Goal: Information Seeking & Learning: Learn about a topic

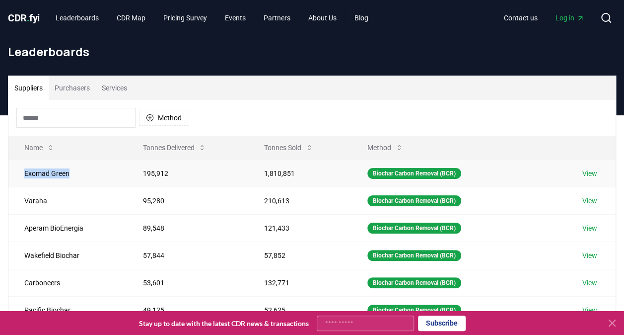
drag, startPoint x: 72, startPoint y: 175, endPoint x: 16, endPoint y: 169, distance: 55.9
click at [16, 169] on td "Exomad Green" at bounding box center [67, 172] width 118 height 27
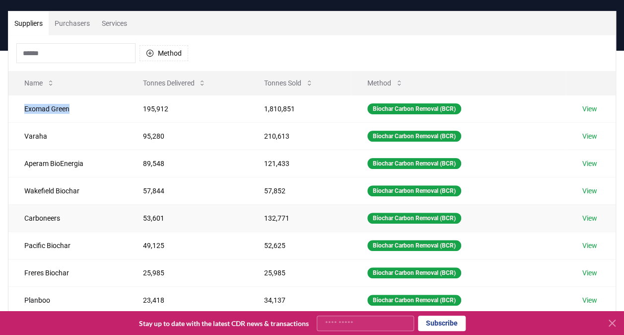
scroll to position [99, 0]
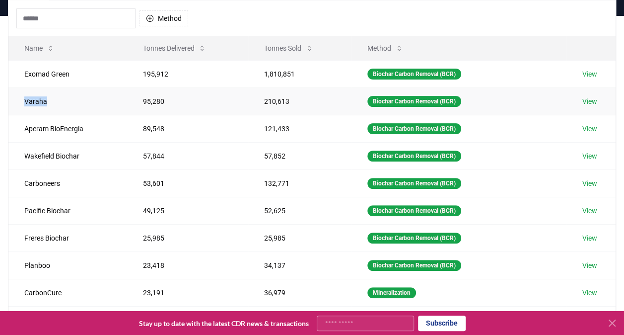
drag, startPoint x: 54, startPoint y: 95, endPoint x: 16, endPoint y: 99, distance: 37.9
click at [16, 99] on td "Varaha" at bounding box center [67, 100] width 118 height 27
copy td "Varaha"
click at [311, 47] on icon at bounding box center [309, 48] width 8 height 8
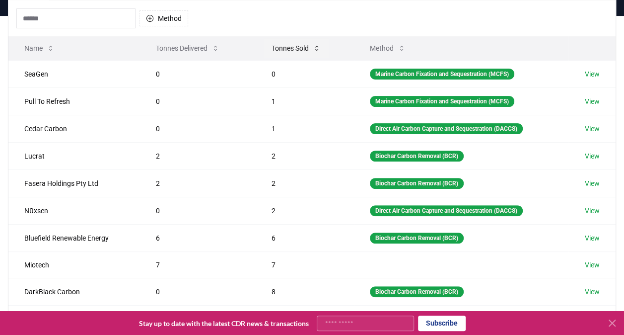
click at [311, 47] on button "Tonnes Sold" at bounding box center [296, 48] width 65 height 20
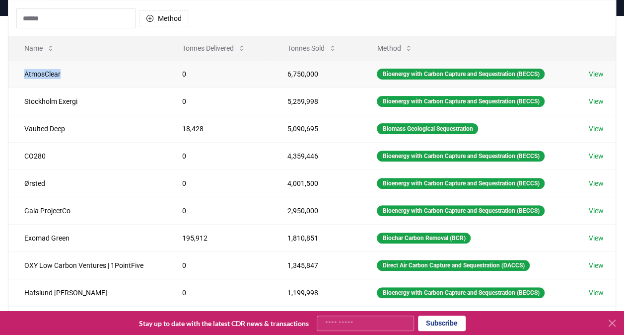
drag, startPoint x: 70, startPoint y: 75, endPoint x: 13, endPoint y: 71, distance: 57.2
click at [13, 71] on td "AtmosClear" at bounding box center [87, 73] width 158 height 27
copy td "AtmosClear"
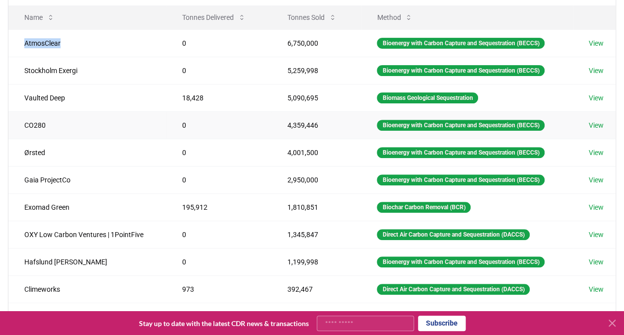
scroll to position [199, 0]
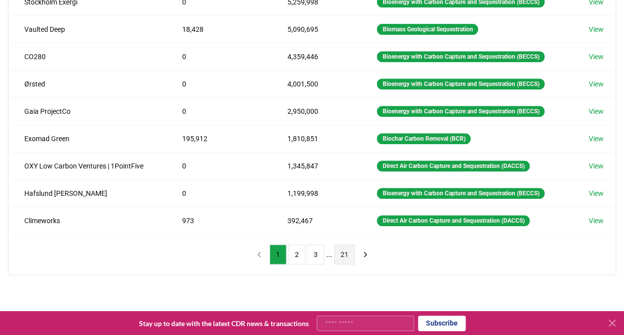
click at [342, 248] on button "21" at bounding box center [344, 254] width 21 height 20
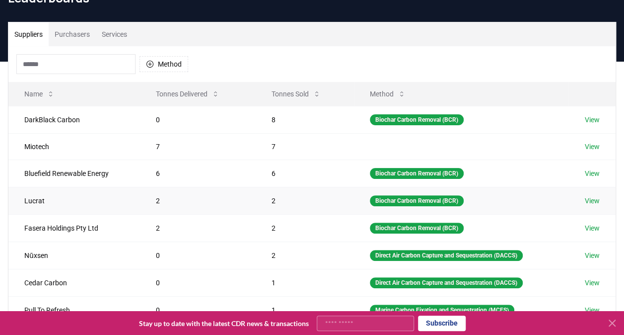
scroll to position [50, 0]
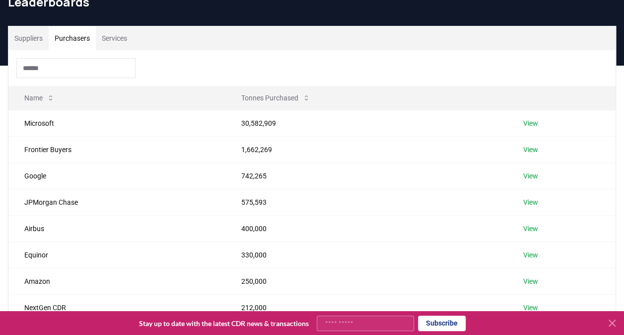
click at [79, 40] on button "Purchasers" at bounding box center [72, 38] width 47 height 24
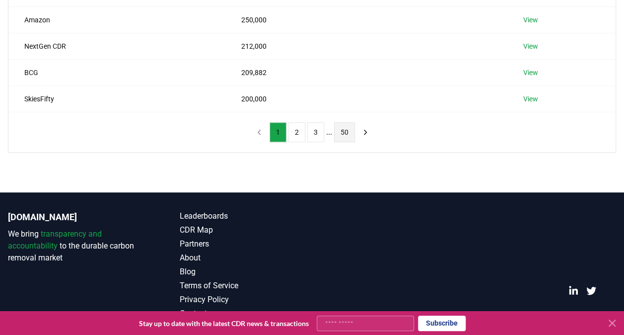
click at [341, 127] on button "50" at bounding box center [344, 132] width 21 height 20
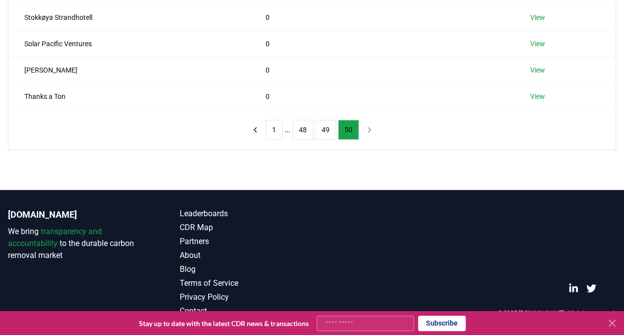
scroll to position [285, 0]
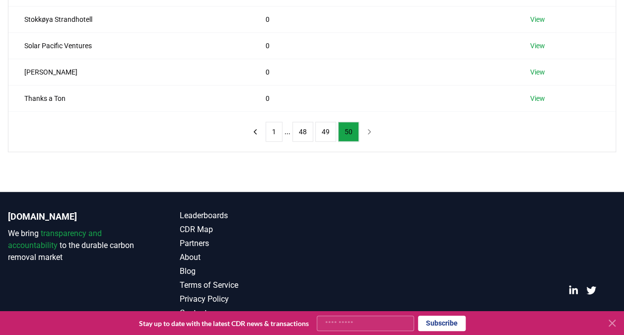
click at [364, 131] on nav "1 ... 48 49 50" at bounding box center [312, 132] width 131 height 20
click at [366, 130] on nav "1 ... 48 49 50" at bounding box center [312, 132] width 131 height 20
click at [324, 133] on button "49" at bounding box center [325, 132] width 21 height 20
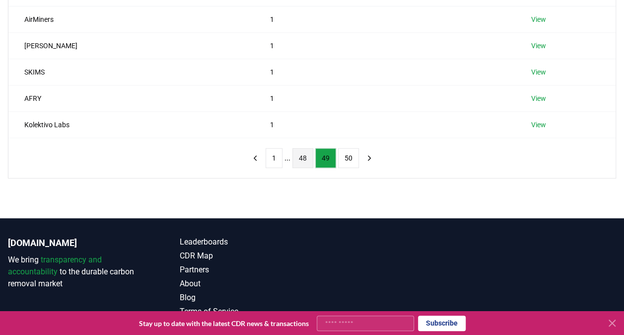
click at [305, 158] on button "48" at bounding box center [302, 158] width 21 height 20
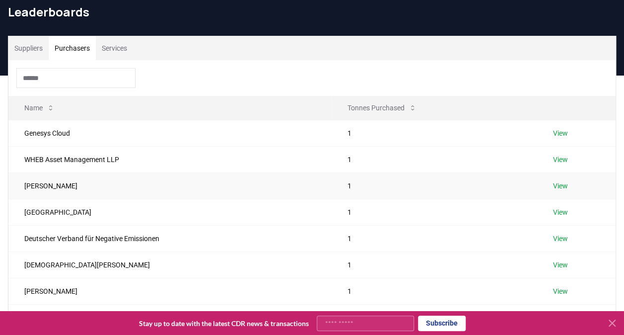
scroll to position [37, 0]
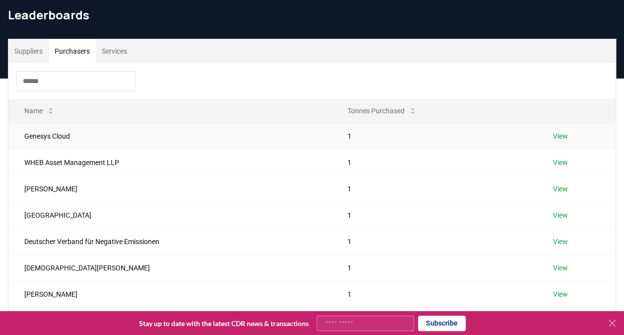
click at [563, 133] on link "View" at bounding box center [559, 136] width 15 height 10
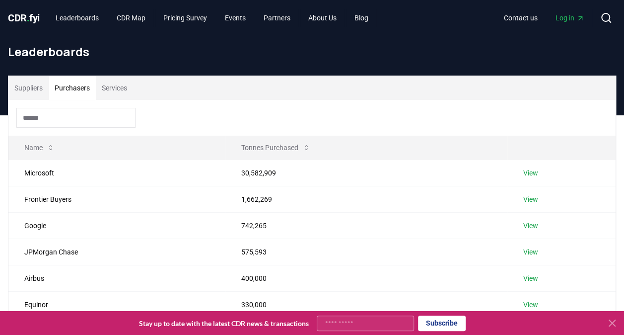
click at [73, 86] on button "Purchasers" at bounding box center [72, 88] width 47 height 24
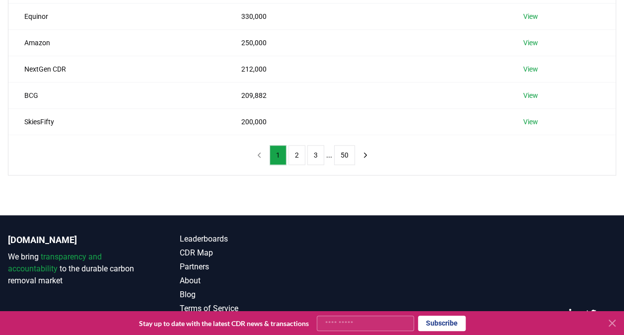
scroll to position [311, 0]
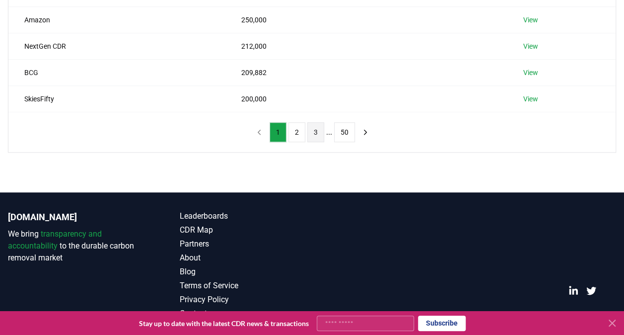
click at [315, 128] on button "3" at bounding box center [315, 132] width 17 height 20
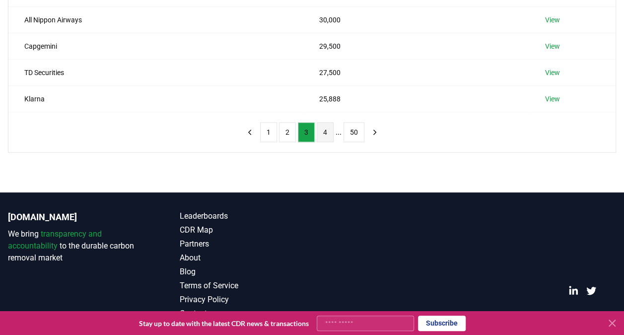
click at [326, 122] on button "4" at bounding box center [325, 132] width 17 height 20
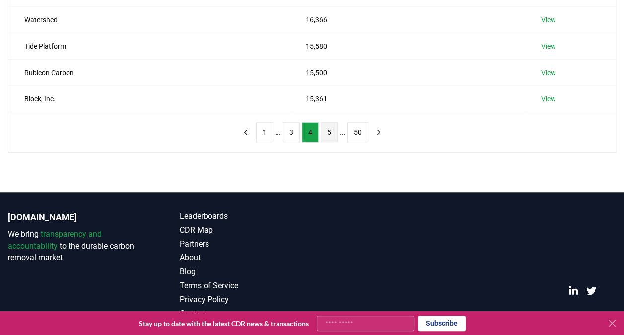
click at [328, 129] on button "5" at bounding box center [329, 132] width 17 height 20
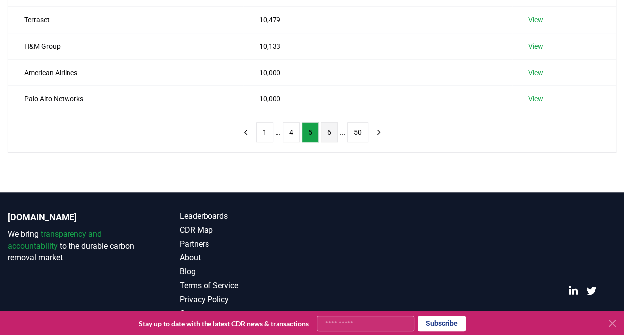
click at [327, 134] on button "6" at bounding box center [329, 132] width 17 height 20
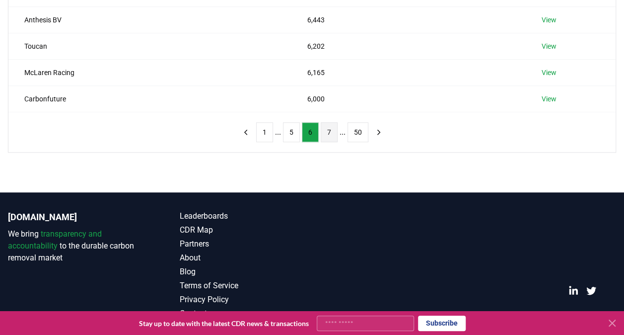
click at [328, 134] on button "7" at bounding box center [329, 132] width 17 height 20
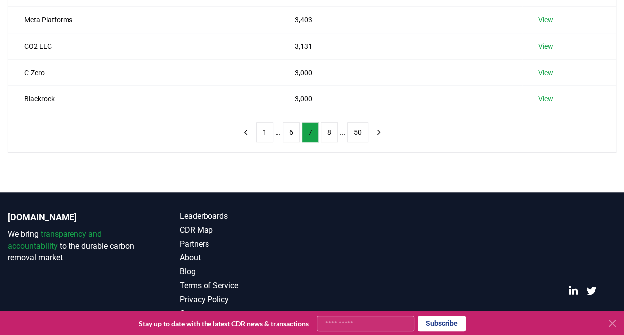
click at [328, 134] on button "8" at bounding box center [329, 132] width 17 height 20
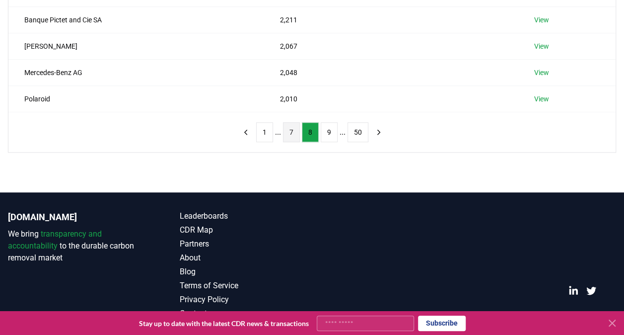
click at [328, 134] on button "9" at bounding box center [329, 132] width 17 height 20
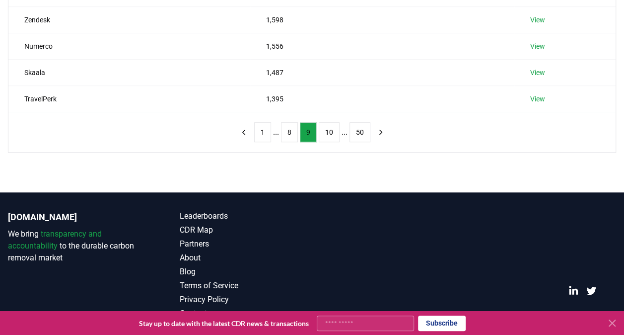
click at [328, 134] on button "10" at bounding box center [329, 132] width 21 height 20
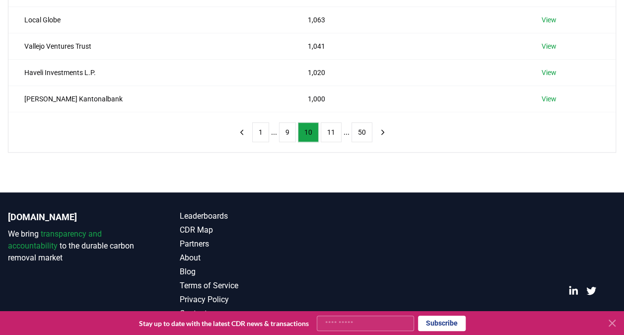
click at [328, 134] on button "11" at bounding box center [331, 132] width 21 height 20
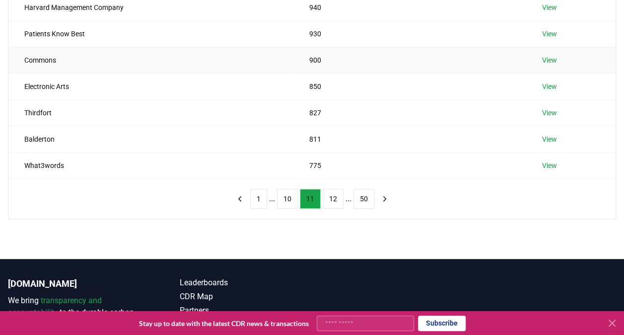
scroll to position [162, 0]
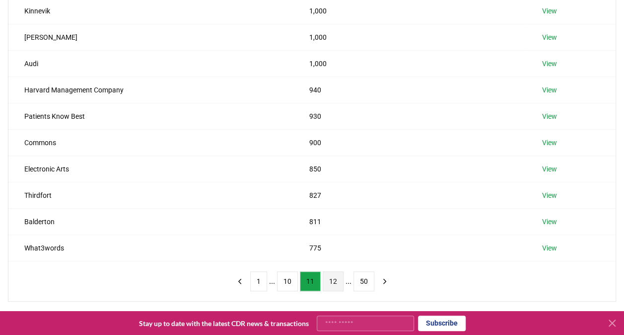
click at [333, 278] on button "12" at bounding box center [333, 281] width 21 height 20
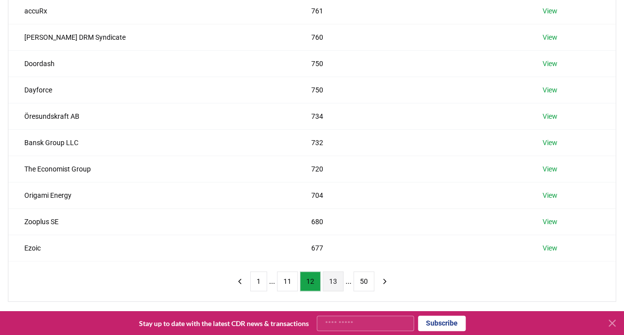
click at [330, 279] on button "13" at bounding box center [333, 281] width 21 height 20
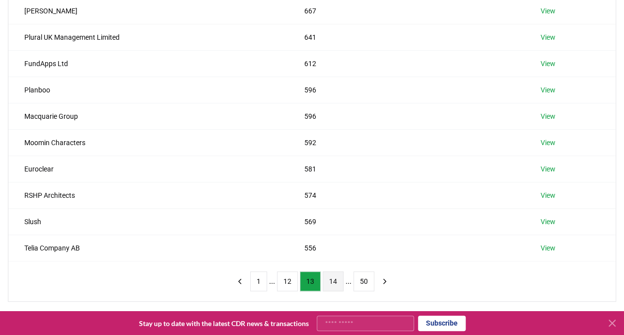
click at [331, 279] on button "14" at bounding box center [333, 281] width 21 height 20
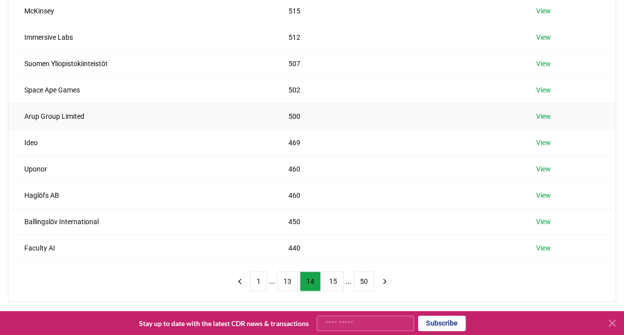
click at [541, 114] on link "View" at bounding box center [543, 116] width 15 height 10
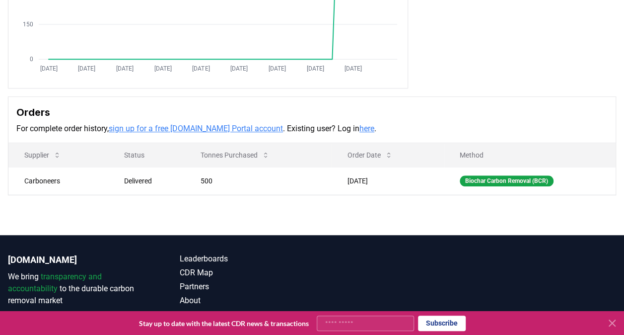
scroll to position [242, 0]
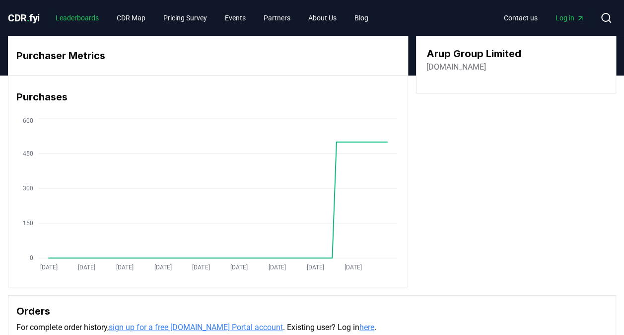
click at [73, 15] on link "Leaderboards" at bounding box center [77, 18] width 59 height 18
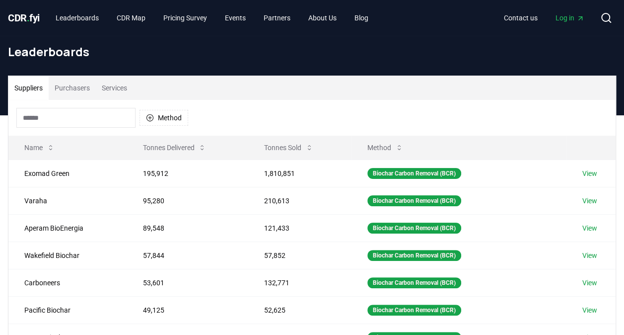
click at [78, 89] on button "Purchasers" at bounding box center [72, 88] width 47 height 24
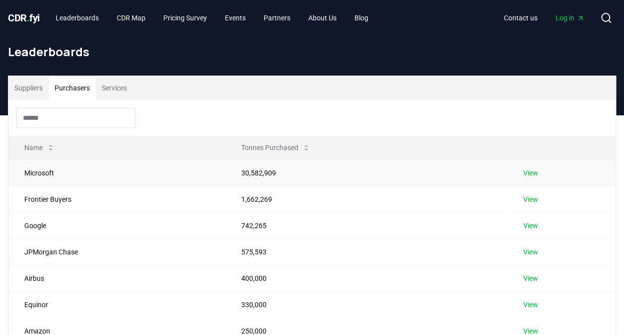
scroll to position [248, 0]
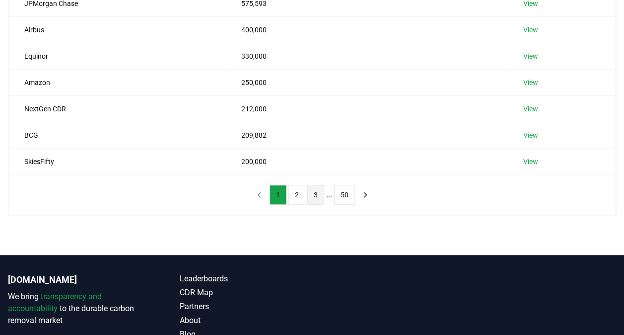
click at [314, 195] on button "3" at bounding box center [315, 195] width 17 height 20
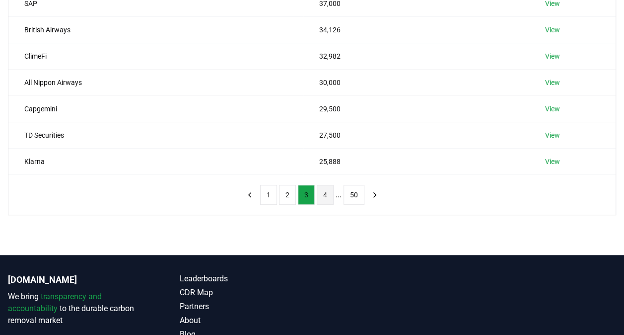
click at [325, 193] on button "4" at bounding box center [325, 195] width 17 height 20
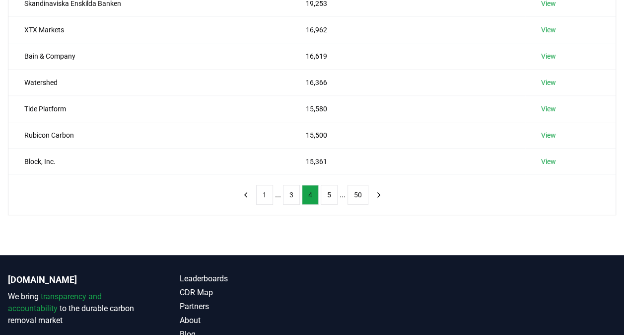
click at [325, 193] on button "5" at bounding box center [329, 195] width 17 height 20
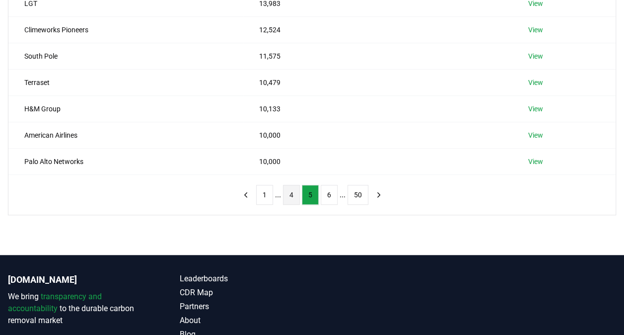
click at [325, 193] on button "6" at bounding box center [329, 195] width 17 height 20
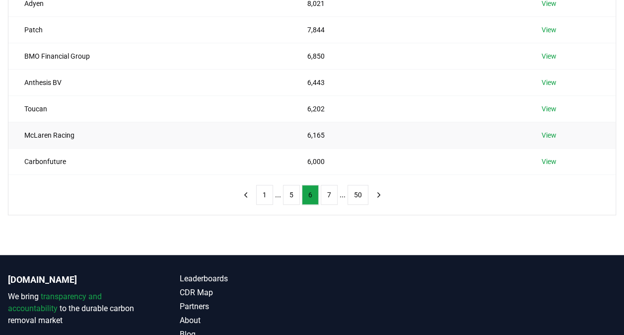
click at [547, 131] on link "View" at bounding box center [548, 135] width 15 height 10
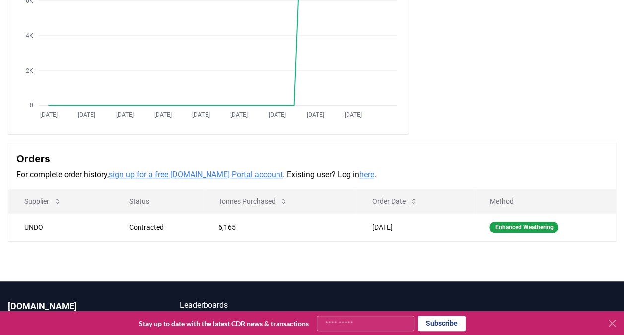
scroll to position [193, 0]
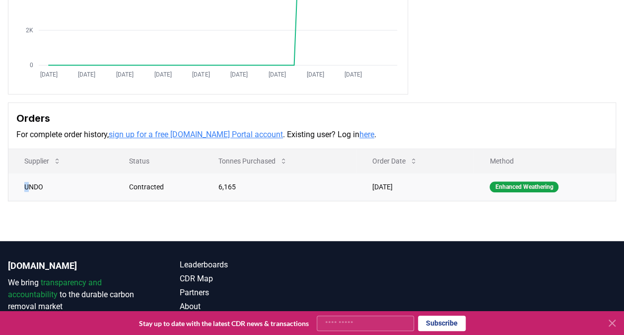
drag, startPoint x: 22, startPoint y: 180, endPoint x: 30, endPoint y: 188, distance: 11.6
click at [30, 188] on td "UNDO" at bounding box center [60, 186] width 105 height 27
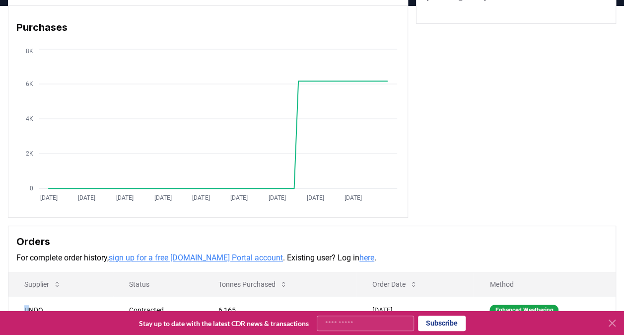
scroll to position [0, 0]
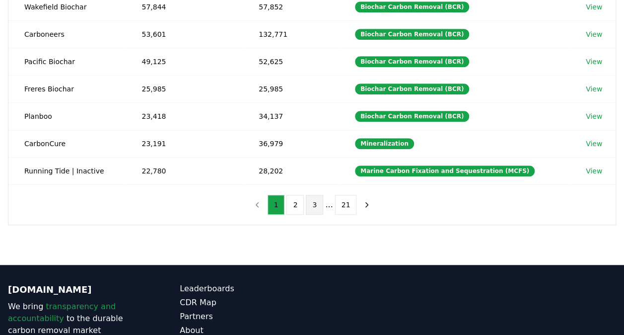
scroll to position [248, 0]
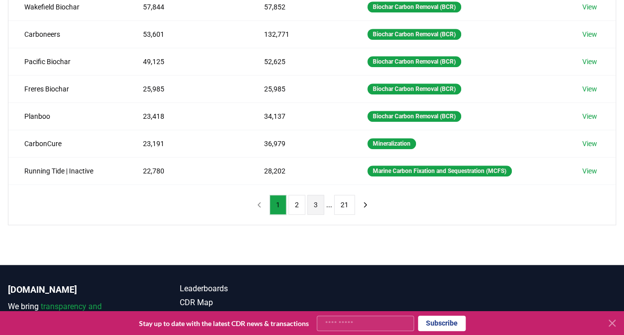
click at [317, 198] on button "3" at bounding box center [315, 205] width 17 height 20
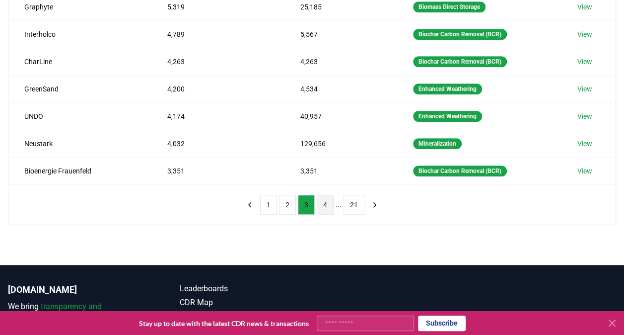
click at [326, 200] on button "4" at bounding box center [325, 205] width 17 height 20
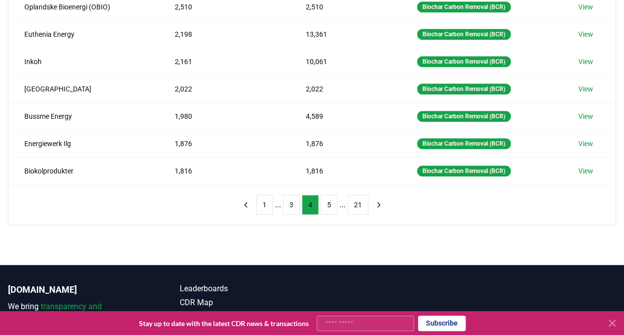
click at [330, 201] on button "5" at bounding box center [329, 205] width 17 height 20
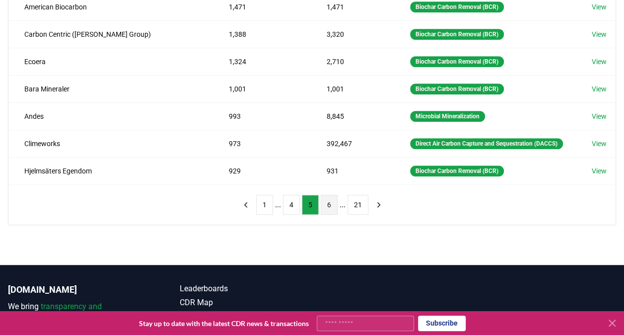
click at [330, 214] on button "6" at bounding box center [329, 205] width 17 height 20
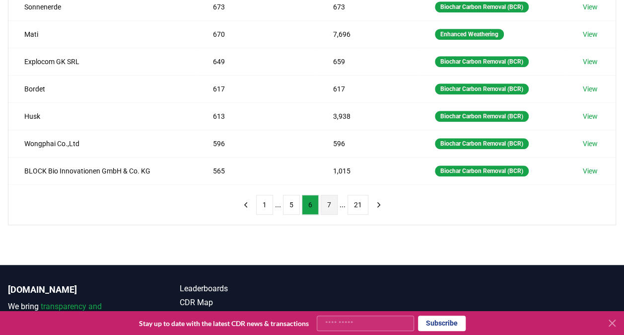
click at [331, 201] on button "7" at bounding box center [329, 205] width 17 height 20
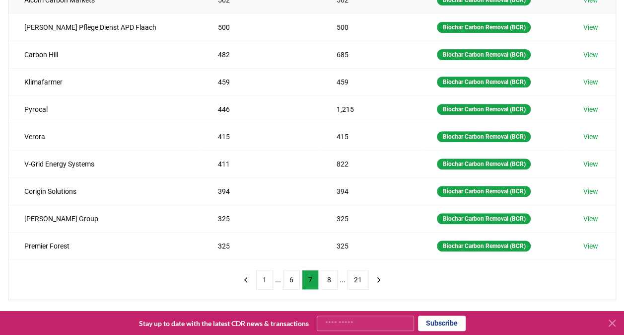
scroll to position [0, 0]
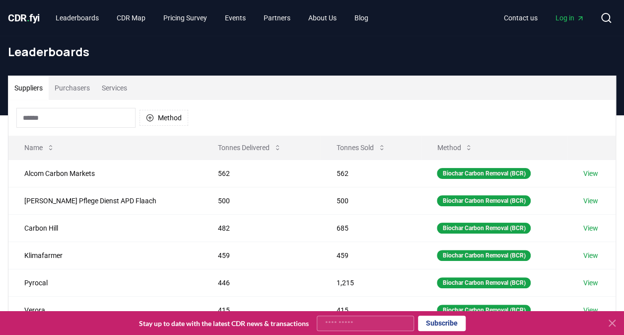
click at [71, 85] on button "Purchasers" at bounding box center [72, 88] width 47 height 24
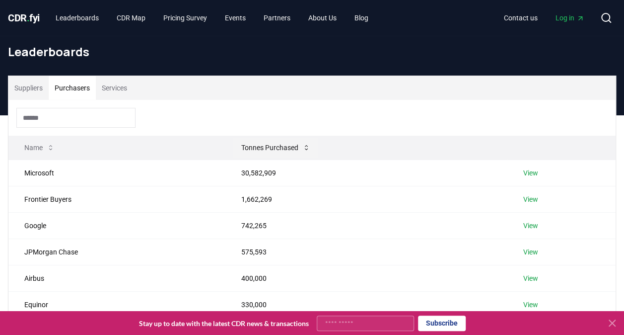
click at [307, 152] on button "Tonnes Purchased" at bounding box center [275, 147] width 85 height 20
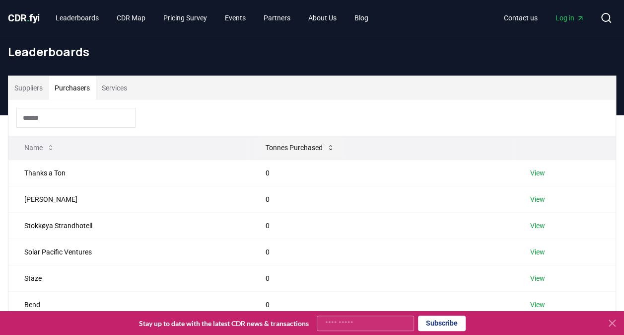
click at [332, 147] on icon at bounding box center [331, 147] width 8 height 8
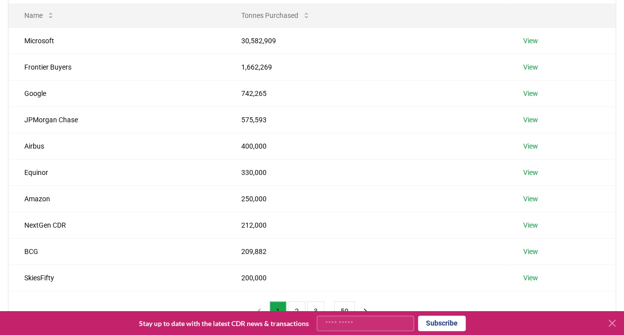
scroll to position [248, 0]
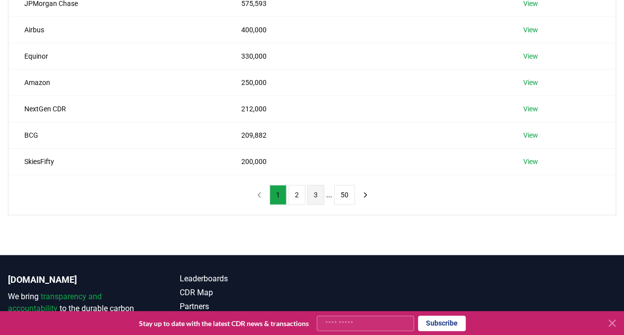
click at [314, 192] on button "3" at bounding box center [315, 195] width 17 height 20
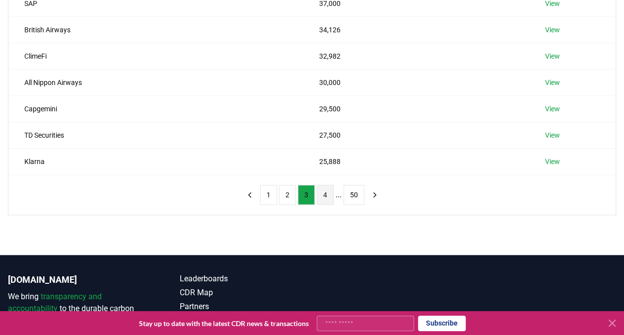
click at [321, 189] on button "4" at bounding box center [325, 195] width 17 height 20
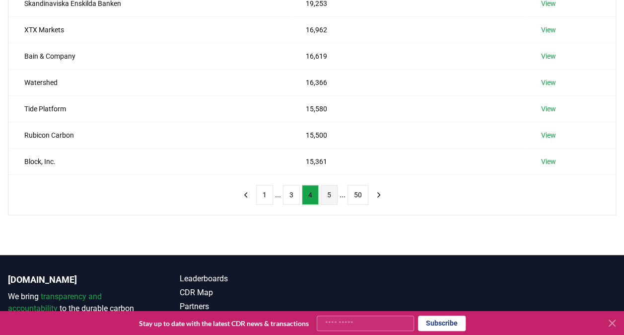
click at [328, 193] on button "5" at bounding box center [329, 195] width 17 height 20
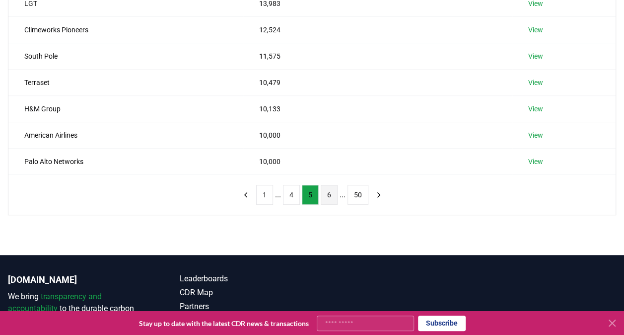
click at [329, 194] on button "6" at bounding box center [329, 195] width 17 height 20
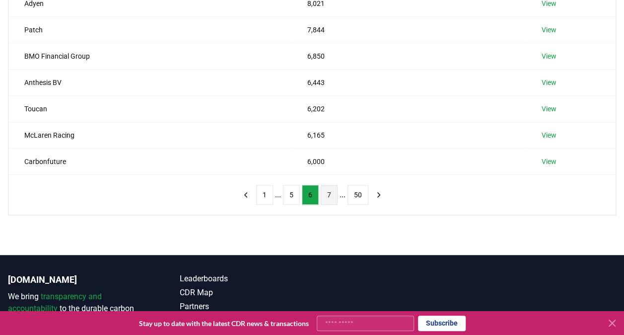
click at [329, 195] on button "7" at bounding box center [329, 195] width 17 height 20
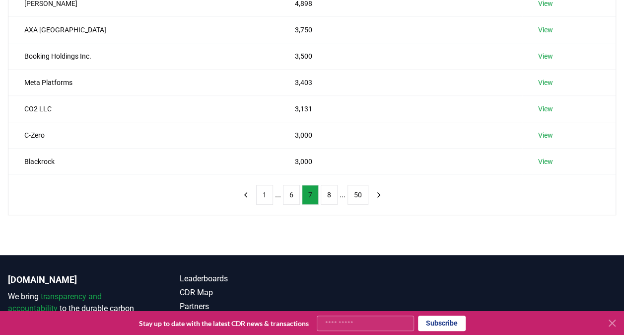
click at [329, 195] on button "8" at bounding box center [329, 195] width 17 height 20
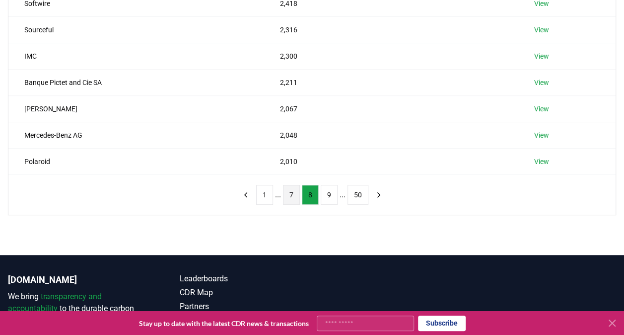
click at [329, 195] on button "9" at bounding box center [329, 195] width 17 height 20
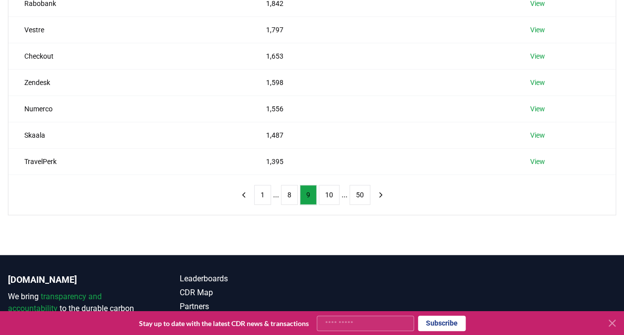
click at [329, 195] on button "10" at bounding box center [329, 195] width 21 height 20
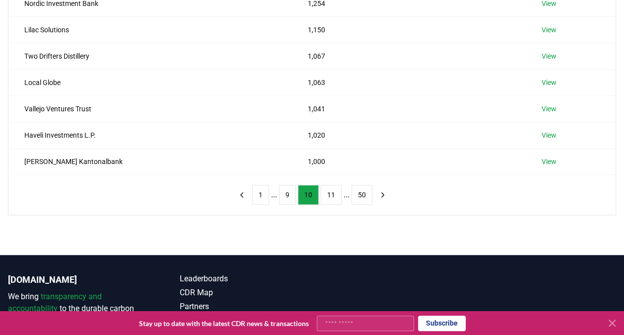
click at [329, 195] on button "11" at bounding box center [331, 195] width 21 height 20
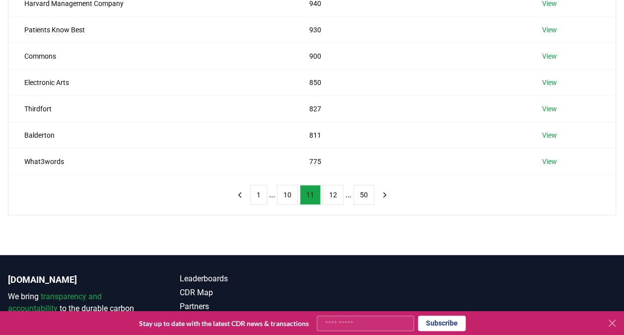
click at [329, 195] on button "12" at bounding box center [333, 195] width 21 height 20
click at [329, 195] on button "13" at bounding box center [333, 195] width 21 height 20
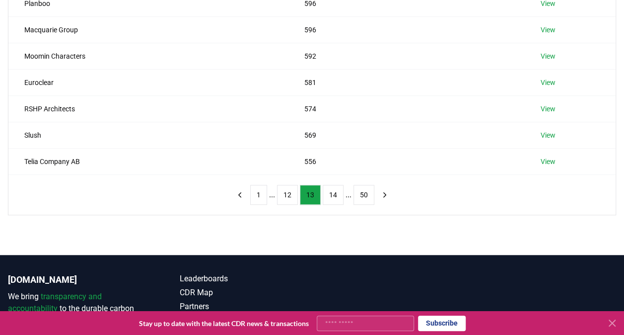
click at [329, 195] on button "14" at bounding box center [333, 195] width 21 height 20
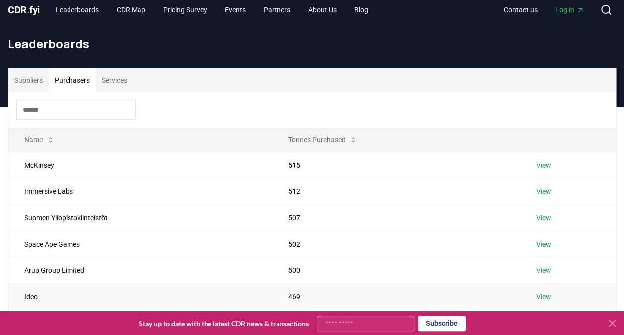
scroll to position [0, 0]
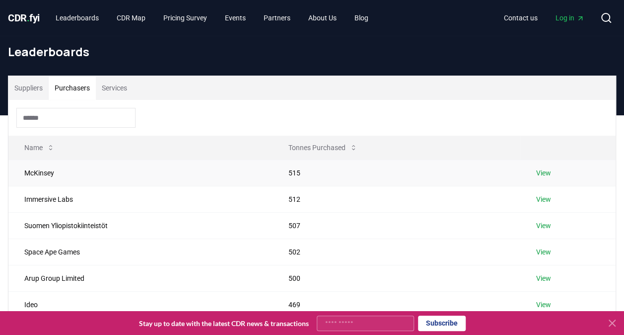
click at [545, 173] on link "View" at bounding box center [543, 173] width 15 height 10
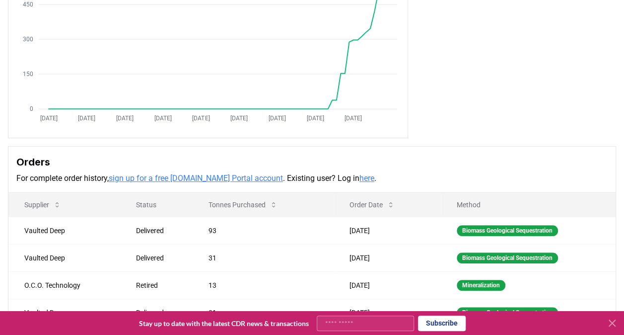
scroll to position [248, 0]
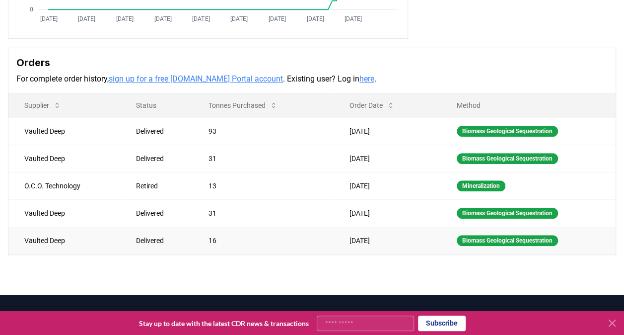
drag, startPoint x: 19, startPoint y: 130, endPoint x: 404, endPoint y: 243, distance: 401.5
click at [404, 243] on tbody "Vaulted Deep Delivered 93 [DATE] Biomass Geological Sequestration Vaulted Deep …" at bounding box center [311, 185] width 607 height 136
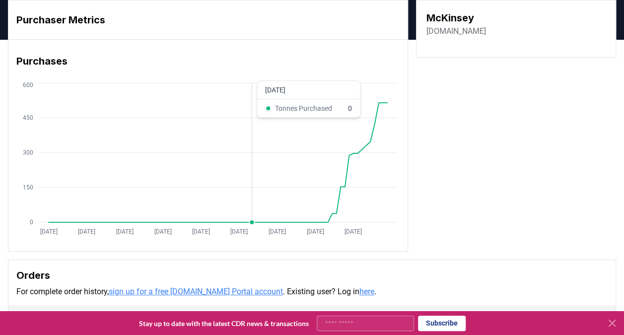
scroll to position [0, 0]
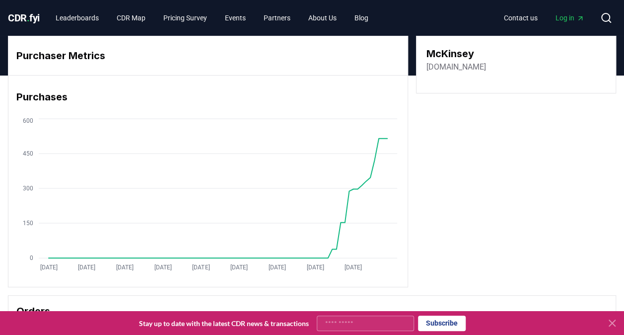
click at [140, 72] on div "Purchaser Metrics" at bounding box center [207, 55] width 399 height 39
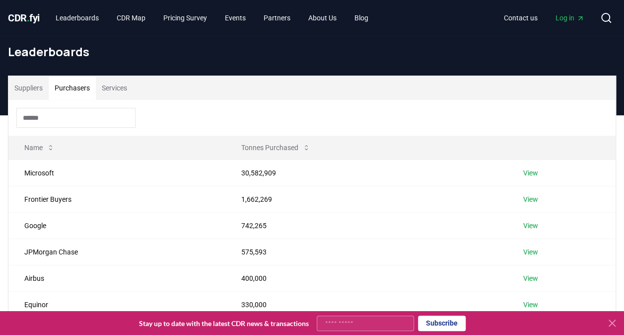
click at [72, 85] on button "Purchasers" at bounding box center [72, 88] width 47 height 24
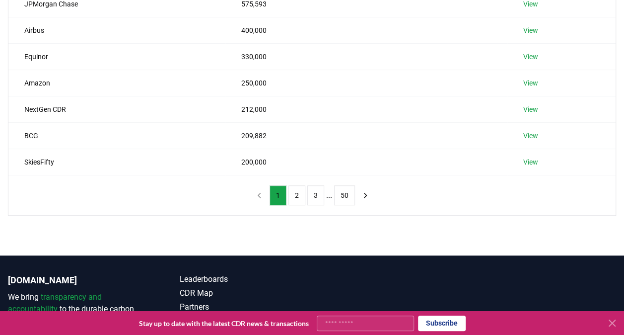
scroll to position [248, 0]
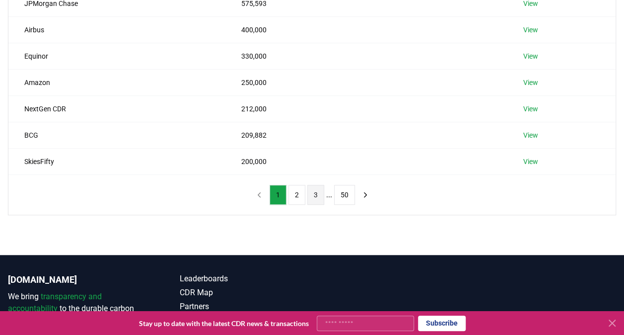
click at [314, 194] on button "3" at bounding box center [315, 195] width 17 height 20
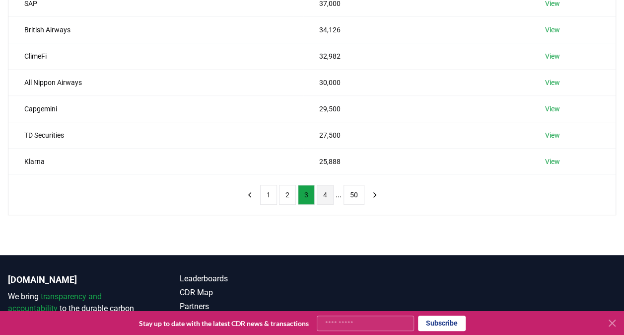
click at [322, 191] on button "4" at bounding box center [325, 195] width 17 height 20
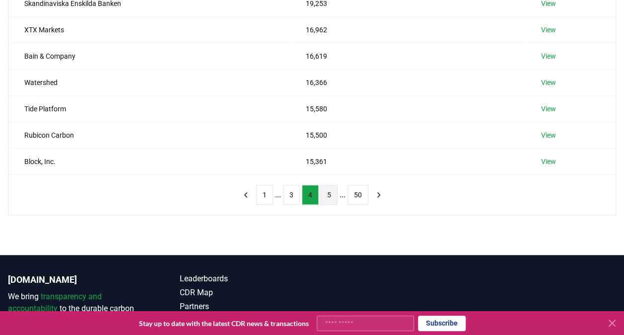
click at [327, 192] on button "5" at bounding box center [329, 195] width 17 height 20
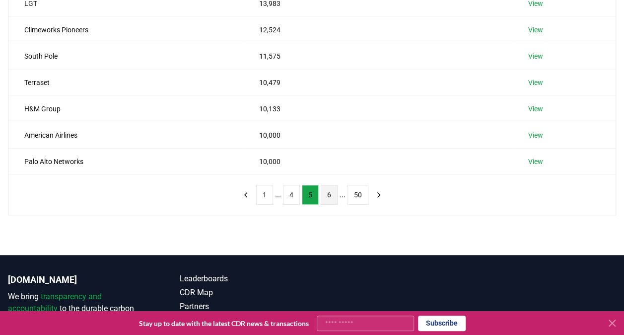
click at [327, 195] on button "6" at bounding box center [329, 195] width 17 height 20
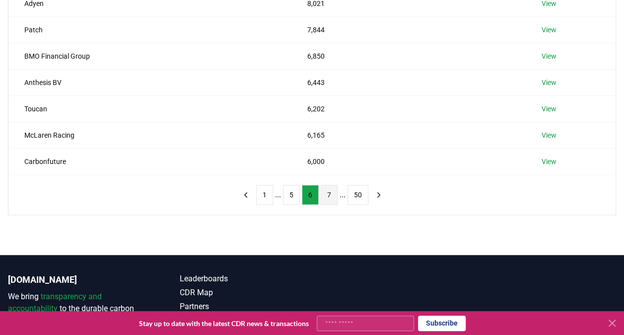
click at [331, 191] on button "7" at bounding box center [329, 195] width 17 height 20
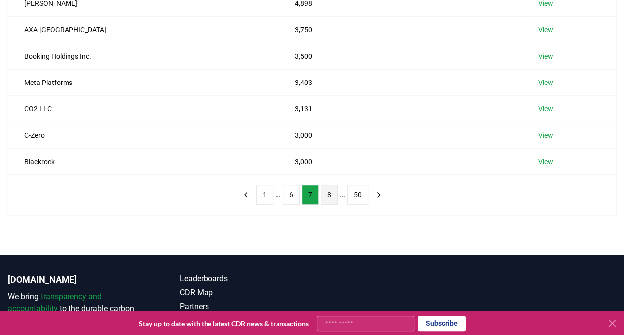
click at [332, 194] on button "8" at bounding box center [329, 195] width 17 height 20
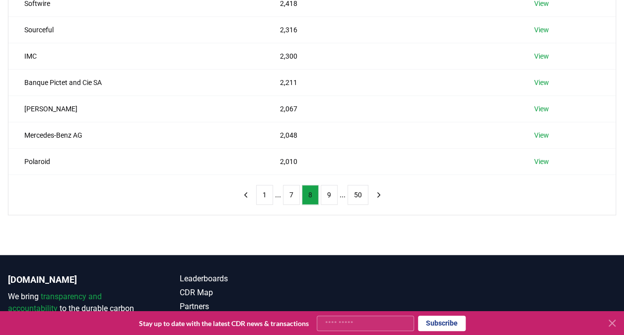
click at [332, 194] on button "9" at bounding box center [329, 195] width 17 height 20
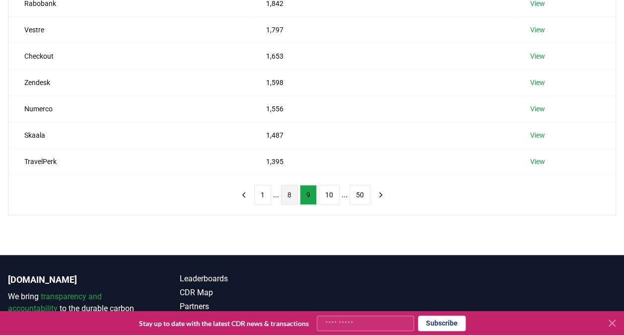
click at [332, 194] on button "10" at bounding box center [329, 195] width 21 height 20
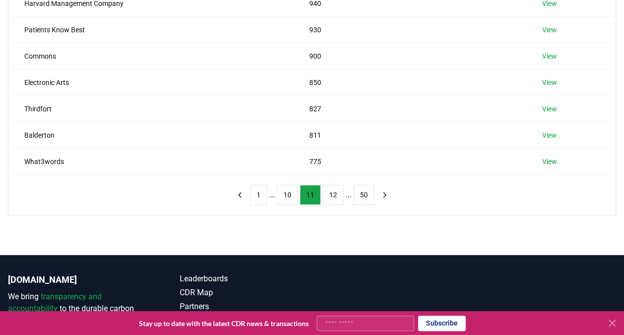
click at [332, 194] on button "12" at bounding box center [333, 195] width 21 height 20
click at [332, 194] on button "13" at bounding box center [333, 195] width 21 height 20
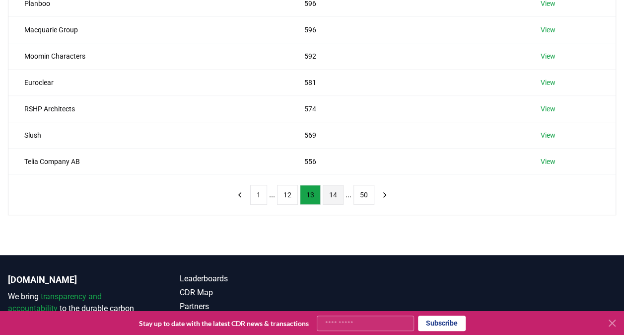
click at [331, 186] on button "14" at bounding box center [333, 195] width 21 height 20
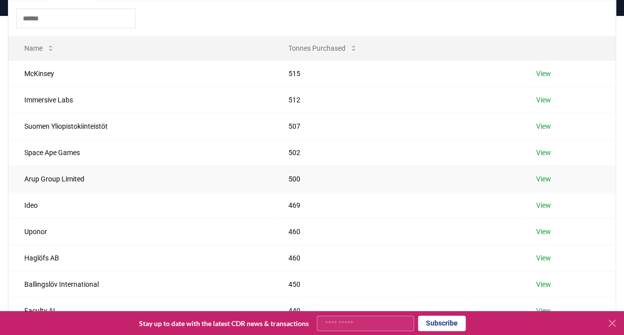
scroll to position [99, 0]
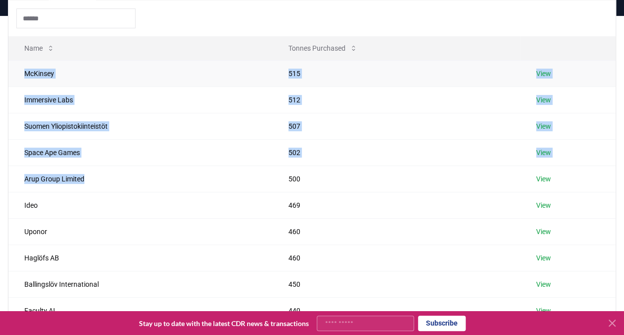
drag, startPoint x: 99, startPoint y: 180, endPoint x: 14, endPoint y: 72, distance: 137.8
click at [14, 72] on tbody "McKinsey 515 View Immersive Labs 512 View Suomen Yliopistokiinteistöt 507 View …" at bounding box center [311, 191] width 607 height 263
drag, startPoint x: 565, startPoint y: 178, endPoint x: 24, endPoint y: 71, distance: 550.9
click at [24, 71] on tbody "McKinsey 515 View Immersive Labs 512 View Suomen Yliopistokiinteistöt 507 View …" at bounding box center [311, 191] width 607 height 263
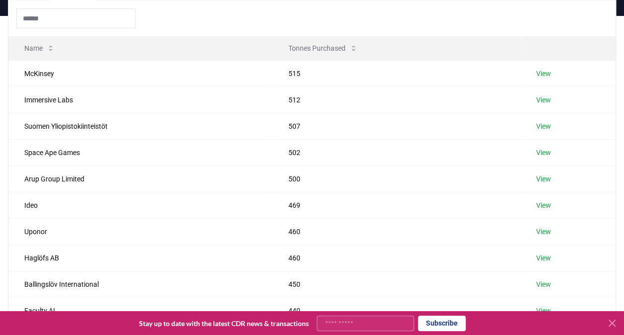
click at [150, 16] on div at bounding box center [311, 18] width 607 height 36
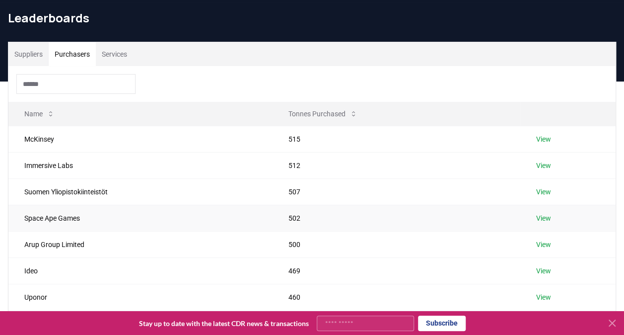
scroll to position [50, 0]
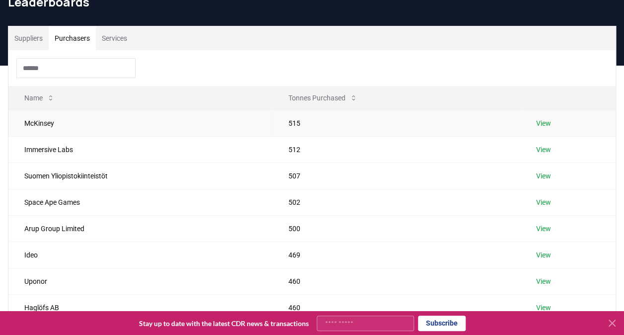
click at [42, 119] on td "McKinsey" at bounding box center [140, 123] width 264 height 26
click at [540, 122] on link "View" at bounding box center [543, 123] width 15 height 10
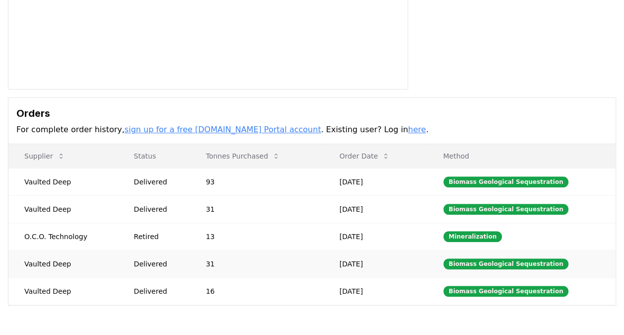
scroll to position [199, 0]
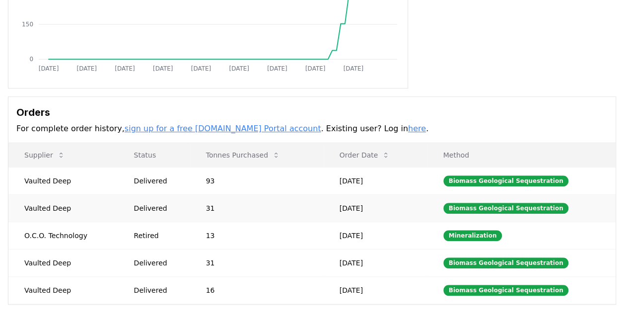
drag, startPoint x: 168, startPoint y: 291, endPoint x: 129, endPoint y: 198, distance: 101.2
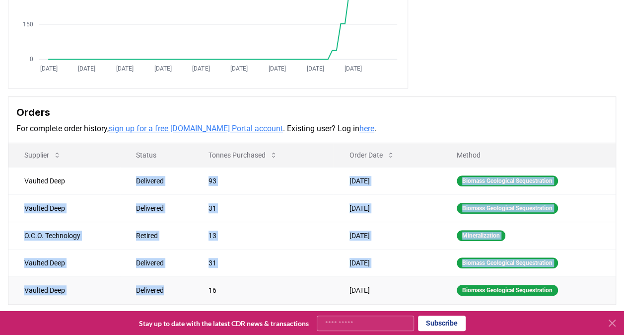
drag, startPoint x: 136, startPoint y: 174, endPoint x: 178, endPoint y: 297, distance: 129.6
click at [178, 297] on tbody "Vaulted Deep Delivered 93 [DATE] Biomass Geological Sequestration Vaulted Deep …" at bounding box center [311, 235] width 607 height 136
drag, startPoint x: 178, startPoint y: 297, endPoint x: 157, endPoint y: 190, distance: 108.8
click at [157, 190] on td "Delivered" at bounding box center [156, 180] width 73 height 27
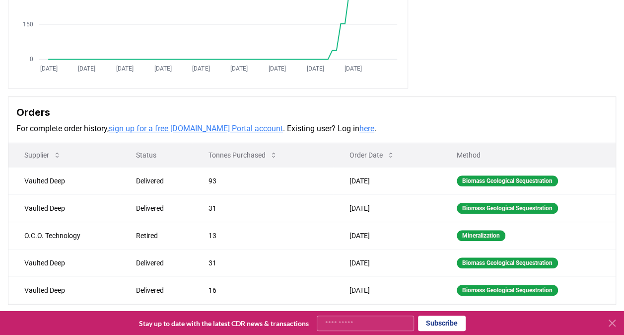
click at [167, 161] on th "Status" at bounding box center [156, 155] width 73 height 24
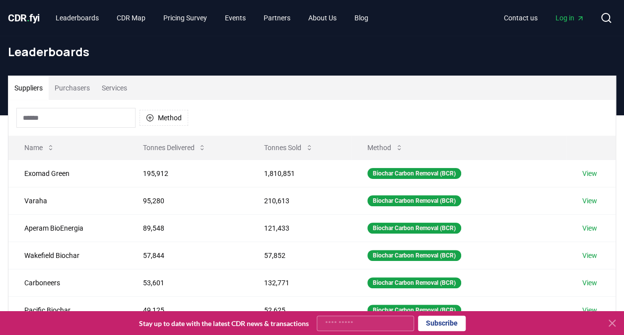
click at [80, 89] on button "Purchasers" at bounding box center [72, 88] width 47 height 24
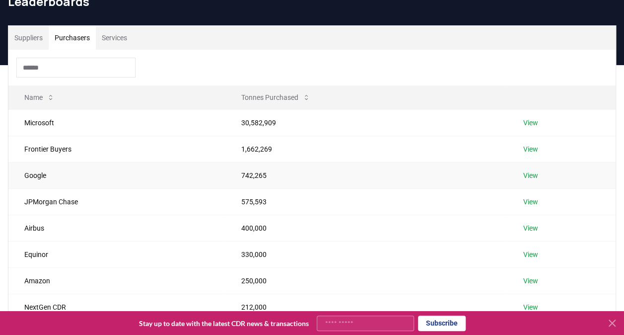
scroll to position [50, 0]
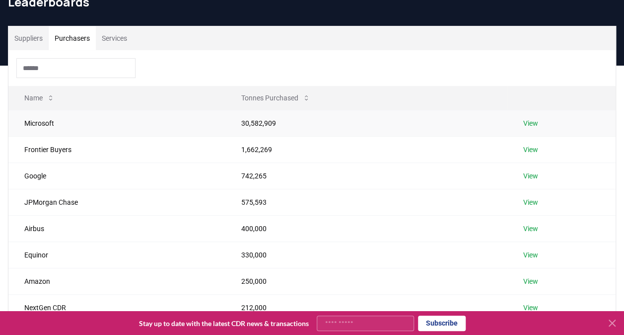
click at [531, 118] on link "View" at bounding box center [530, 123] width 15 height 10
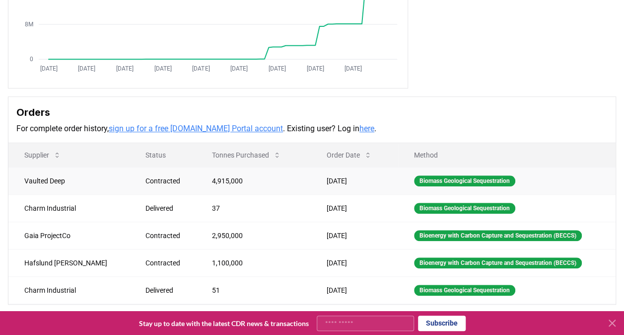
scroll to position [248, 0]
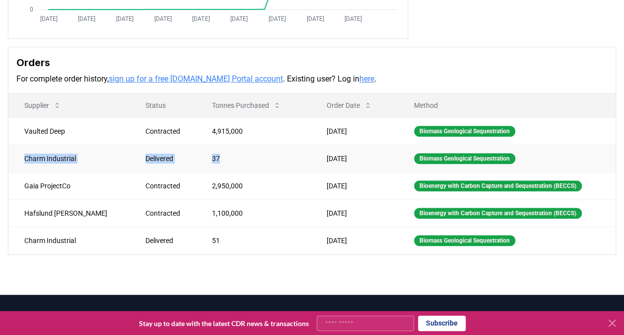
drag, startPoint x: 190, startPoint y: 156, endPoint x: 17, endPoint y: 152, distance: 172.8
click at [17, 152] on tr "Charm Industrial Delivered 37 [DATE] Biomass Geological Sequestration" at bounding box center [311, 157] width 607 height 27
click at [219, 154] on td "37" at bounding box center [253, 157] width 115 height 27
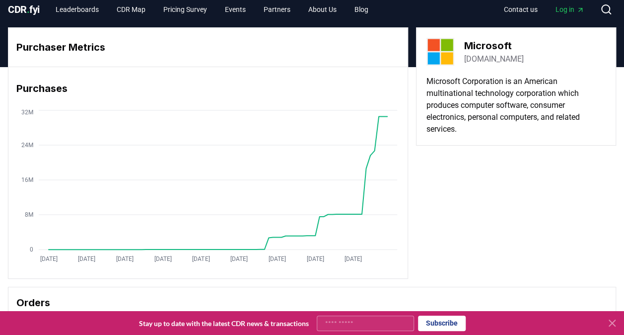
scroll to position [2, 0]
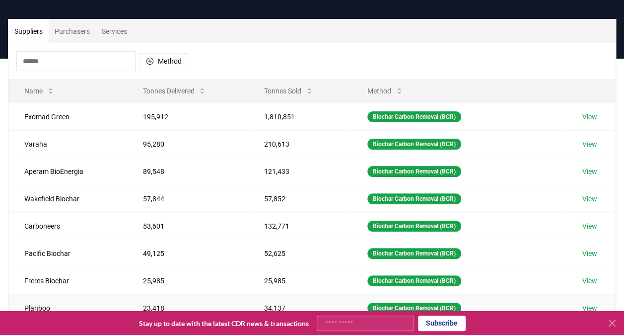
scroll to position [199, 0]
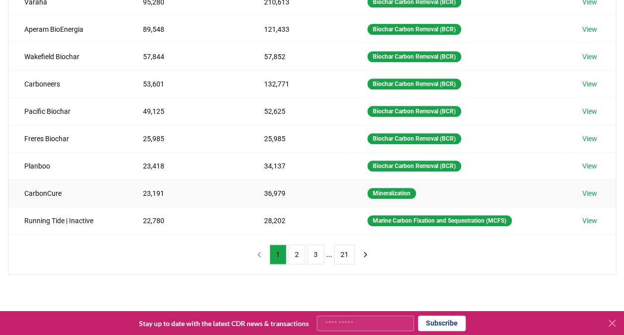
click at [599, 187] on td "View" at bounding box center [591, 192] width 50 height 27
click at [593, 189] on link "View" at bounding box center [589, 193] width 15 height 10
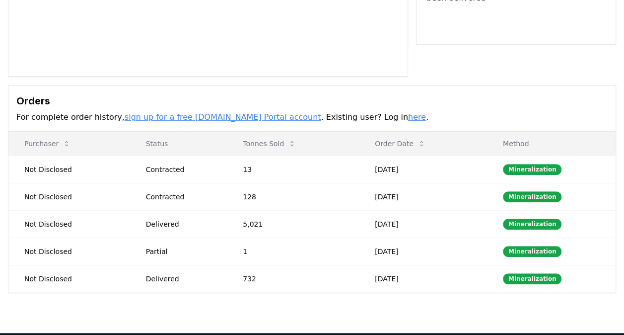
scroll to position [99, 0]
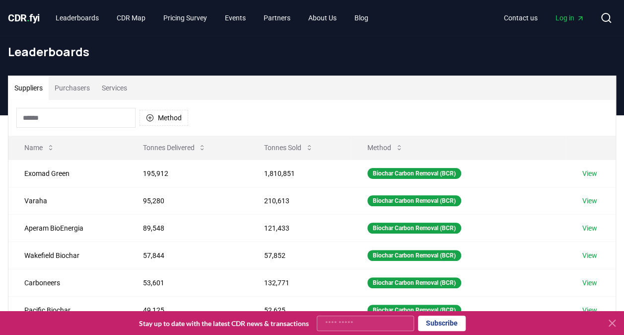
click at [79, 80] on button "Purchasers" at bounding box center [72, 88] width 47 height 24
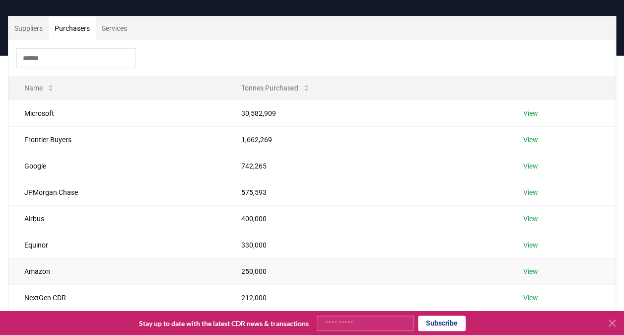
scroll to position [149, 0]
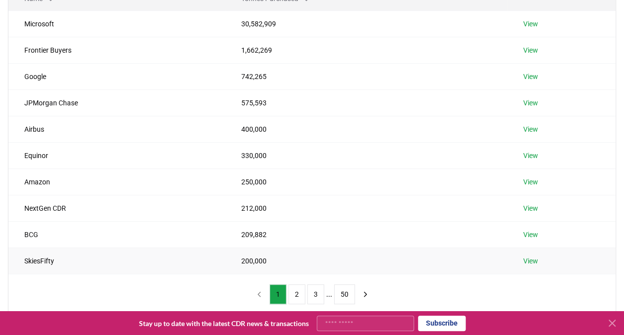
click at [528, 258] on link "View" at bounding box center [530, 261] width 15 height 10
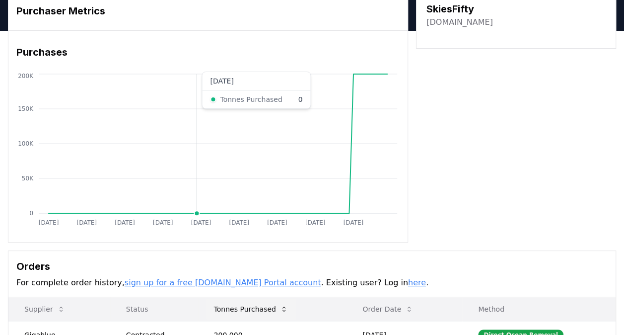
scroll to position [149, 0]
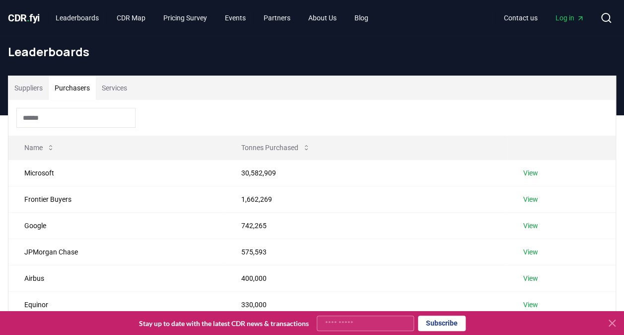
click at [74, 85] on button "Purchasers" at bounding box center [72, 88] width 47 height 24
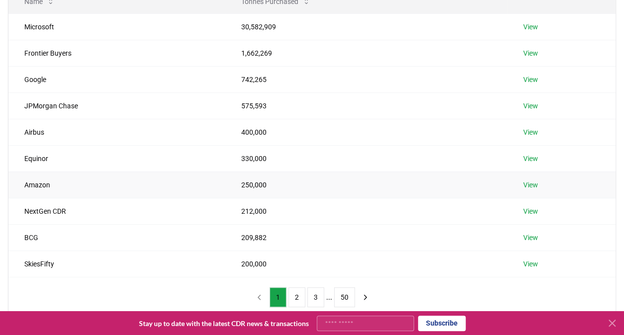
scroll to position [199, 0]
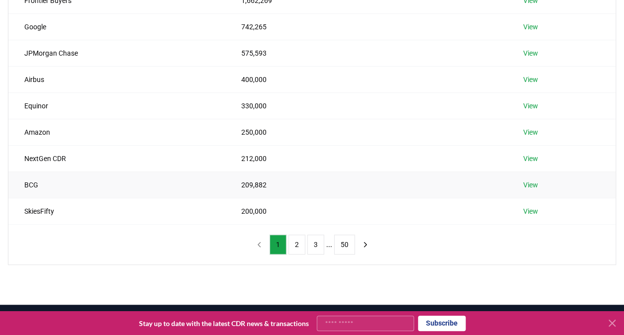
click at [527, 182] on link "View" at bounding box center [530, 185] width 15 height 10
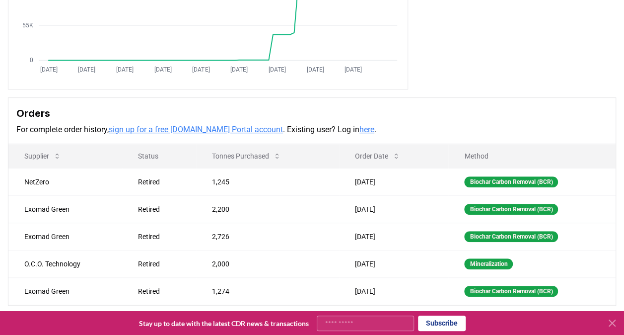
scroll to position [149, 0]
